Goal: Transaction & Acquisition: Download file/media

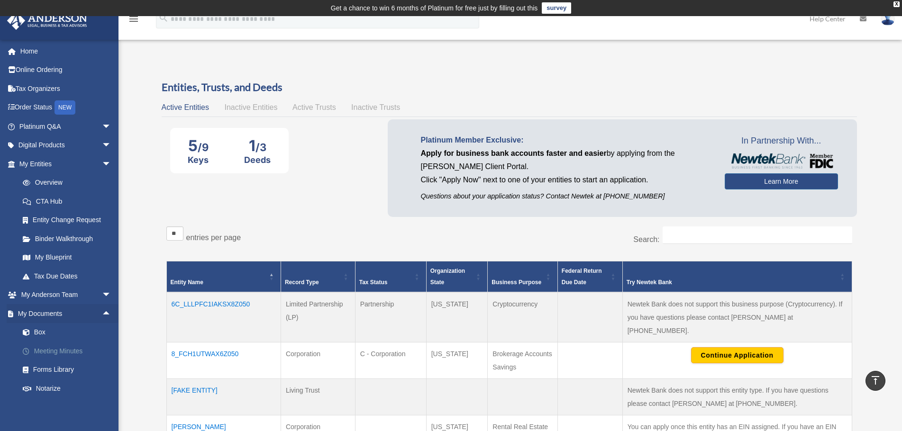
scroll to position [395, 0]
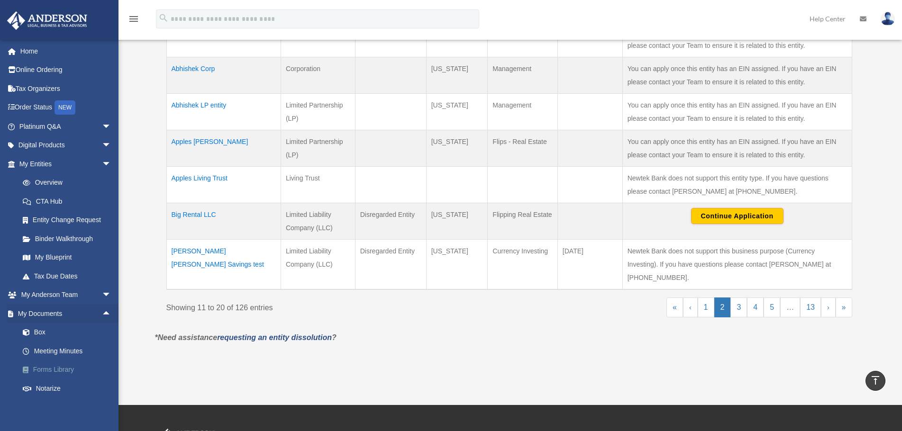
click at [58, 367] on link "Forms Library" at bounding box center [69, 370] width 112 height 19
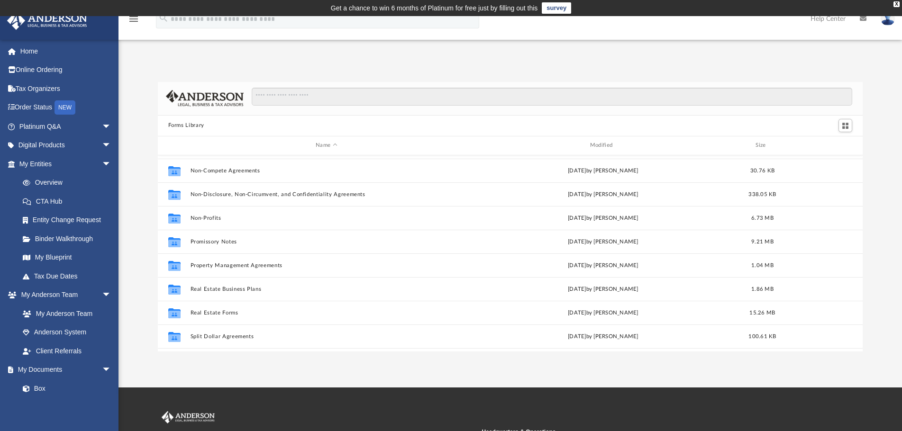
scroll to position [515, 0]
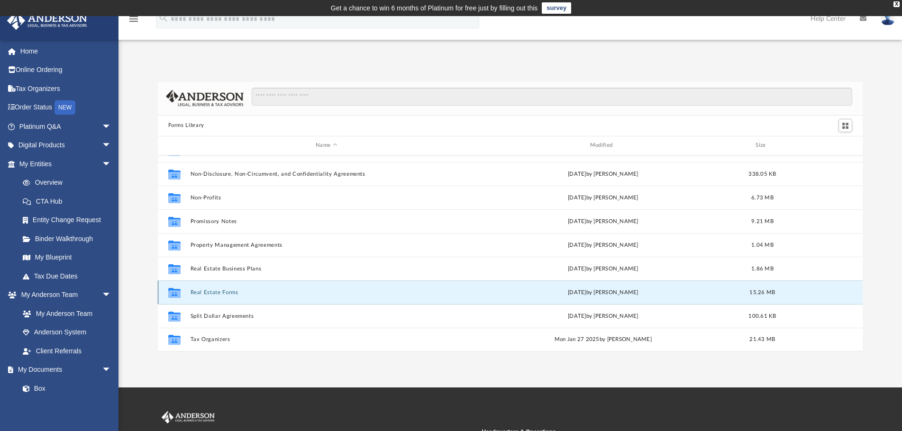
click at [222, 293] on button "Real Estate Forms" at bounding box center [326, 292] width 272 height 6
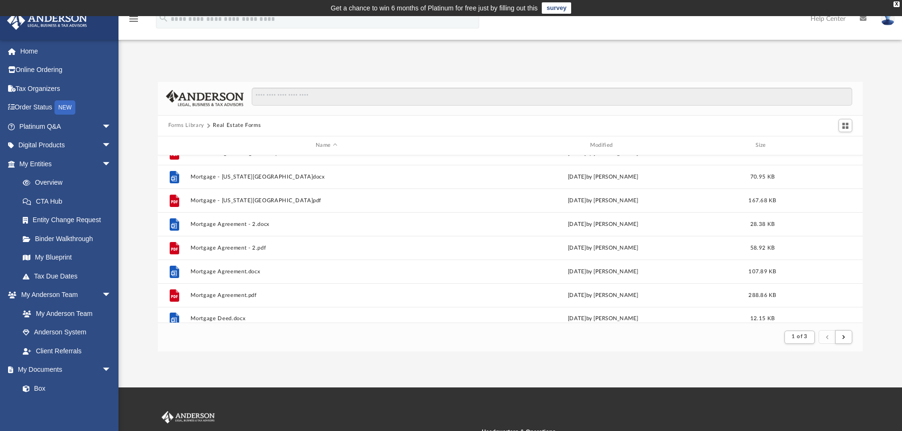
scroll to position [1017, 0]
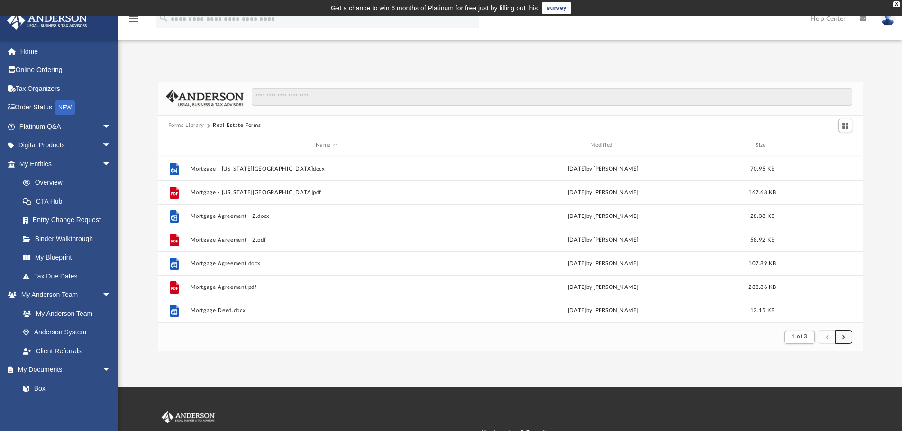
click at [845, 339] on button "submit" at bounding box center [843, 337] width 17 height 14
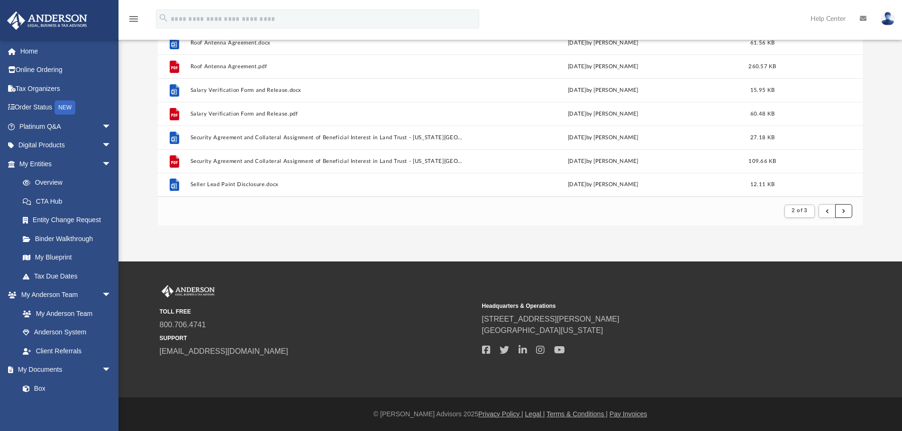
scroll to position [79, 0]
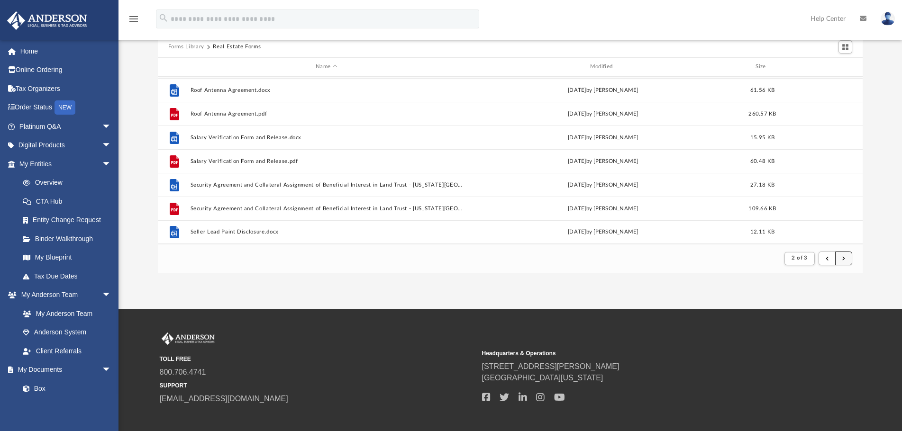
click at [844, 261] on button "submit" at bounding box center [843, 259] width 17 height 14
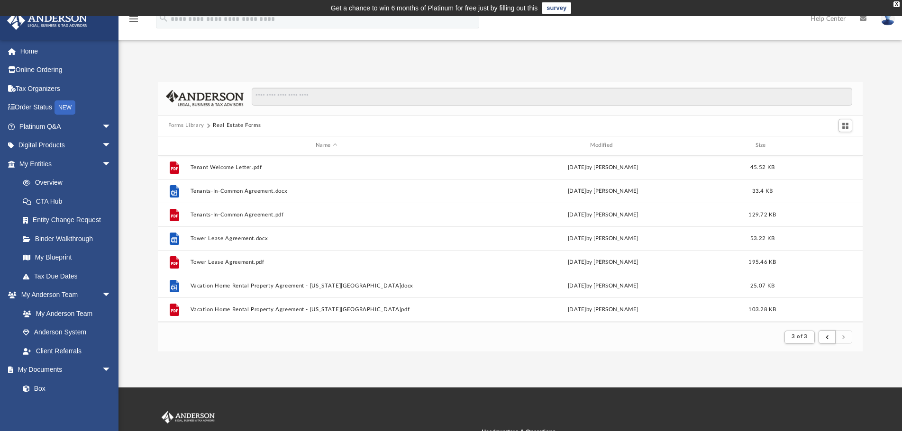
scroll to position [330, 0]
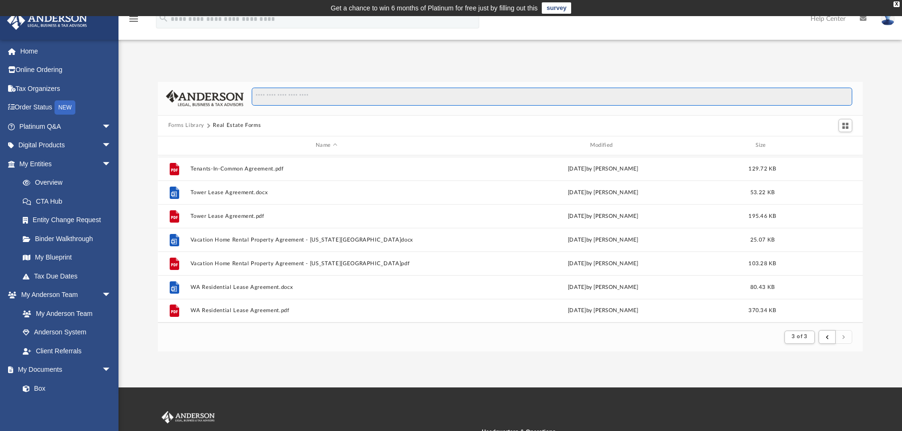
click at [382, 99] on input "Search files and folders" at bounding box center [552, 97] width 600 height 18
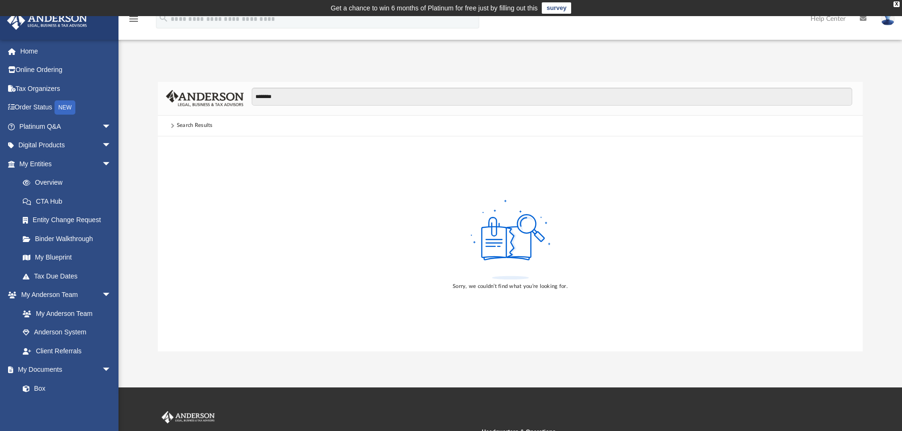
click at [183, 124] on div "Search Results" at bounding box center [195, 125] width 36 height 9
click at [173, 124] on span at bounding box center [172, 126] width 9 height 4
click at [305, 95] on input "********" at bounding box center [552, 97] width 600 height 18
type input "*"
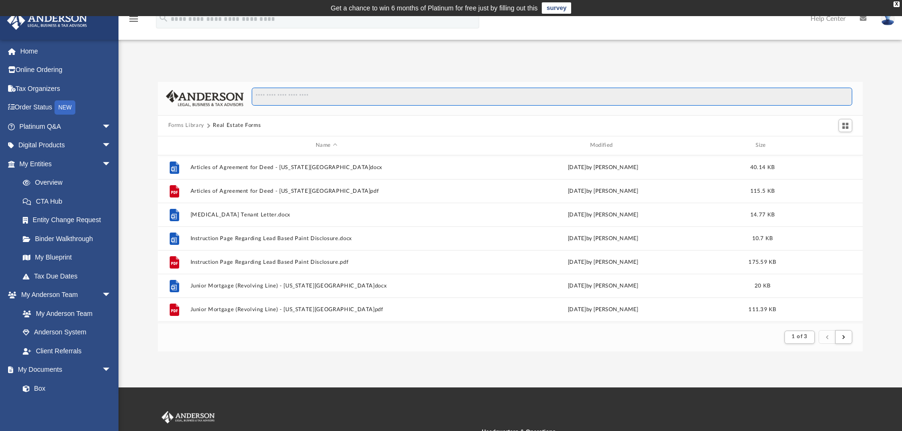
scroll to position [179, 697]
click at [194, 128] on button "Forms Library" at bounding box center [186, 125] width 36 height 9
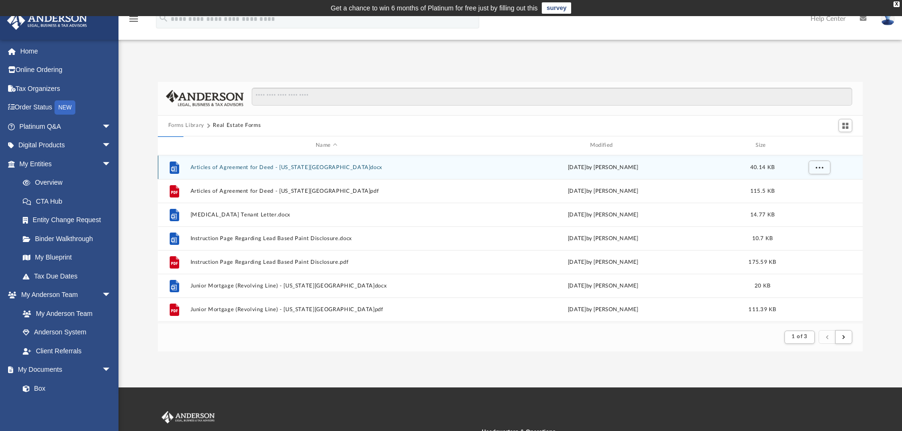
scroll to position [208, 697]
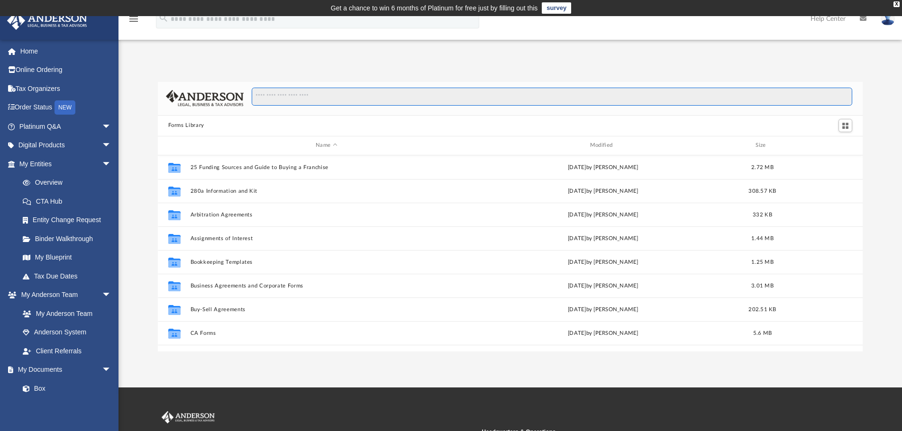
click at [361, 98] on input "Search files and folders" at bounding box center [552, 97] width 600 height 18
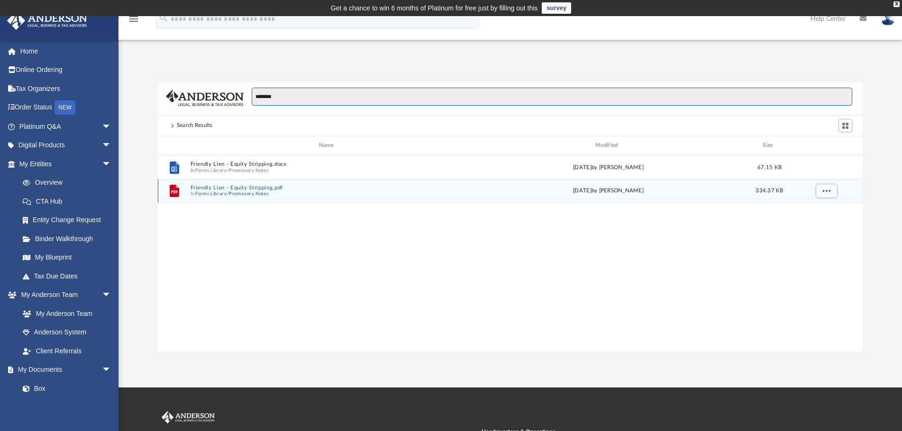
type input "********"
click at [224, 190] on button "Friendly Lien - Equity Stripping.pdf" at bounding box center [328, 187] width 276 height 6
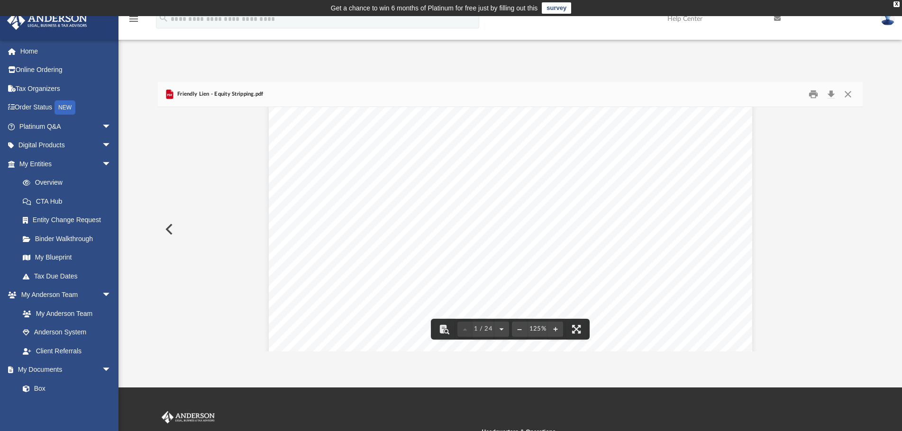
scroll to position [142, 0]
click at [834, 96] on button "Download" at bounding box center [830, 94] width 17 height 15
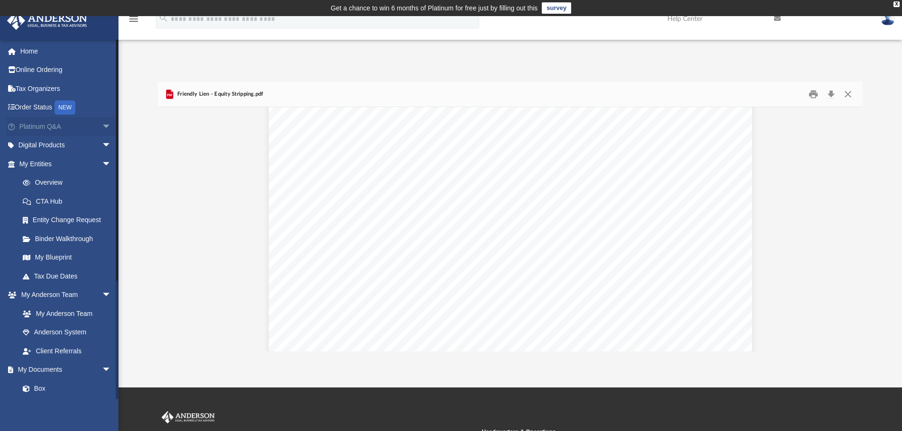
click at [102, 129] on span "arrow_drop_down" at bounding box center [111, 126] width 19 height 19
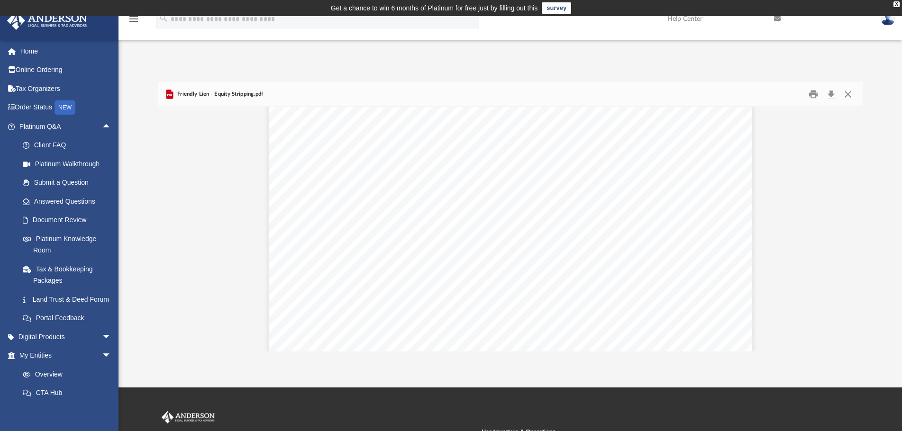
scroll to position [7952, 0]
